Goal: Task Accomplishment & Management: Manage account settings

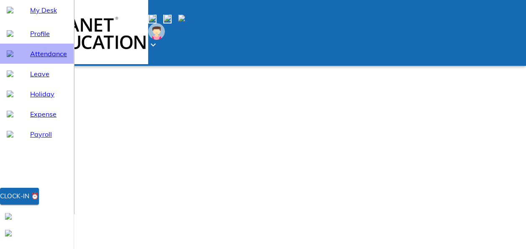
click at [60, 59] on span "Attendance" at bounding box center [48, 54] width 37 height 10
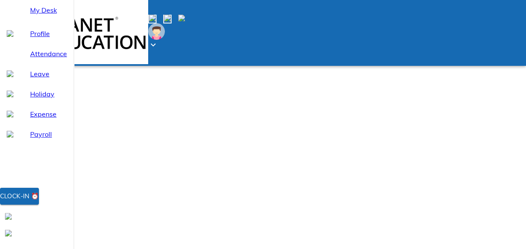
select select "8"
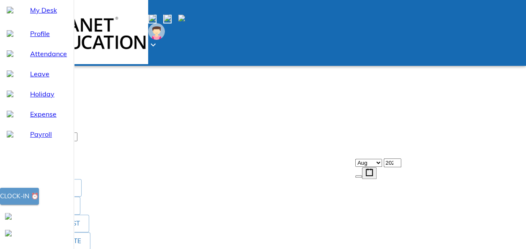
click at [39, 201] on div "Clock-in ⏰" at bounding box center [19, 196] width 39 height 11
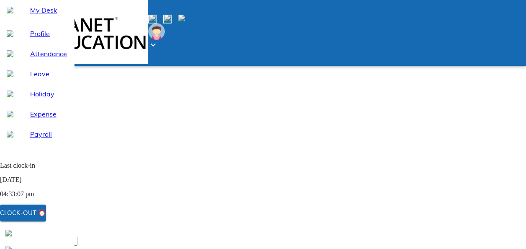
scroll to position [15, 0]
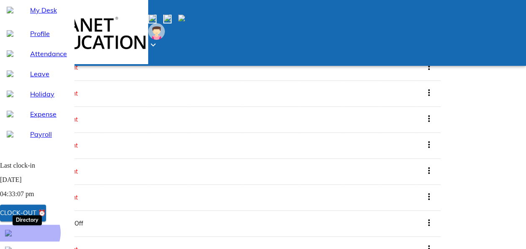
click at [28, 236] on div at bounding box center [16, 233] width 23 height 7
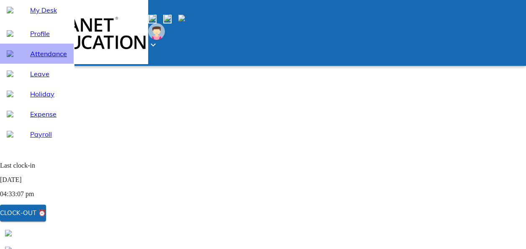
click at [61, 59] on span "Attendance" at bounding box center [48, 54] width 37 height 10
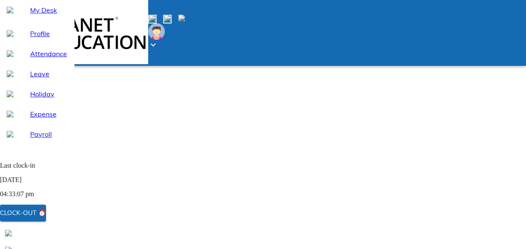
select select "8"
click at [42, 119] on span "Expense" at bounding box center [48, 114] width 37 height 10
select select "8"
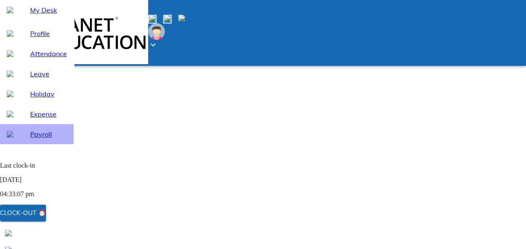
click at [42, 139] on span "Payroll" at bounding box center [48, 134] width 37 height 10
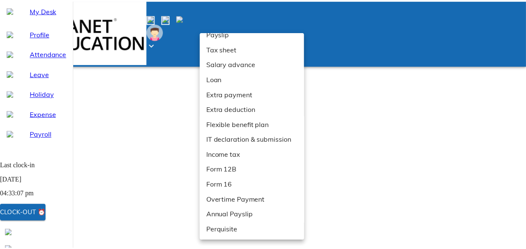
scroll to position [23, 0]
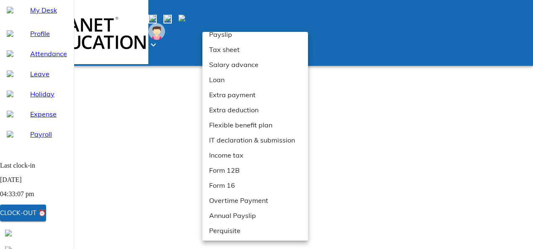
click at [352, 137] on div at bounding box center [266, 124] width 533 height 249
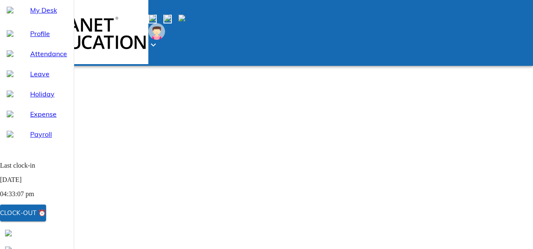
select select "8"
